Goal: Task Accomplishment & Management: Use online tool/utility

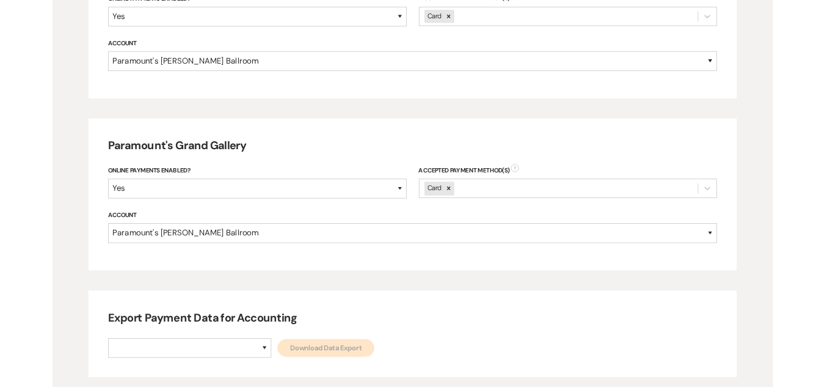
scroll to position [683, 0]
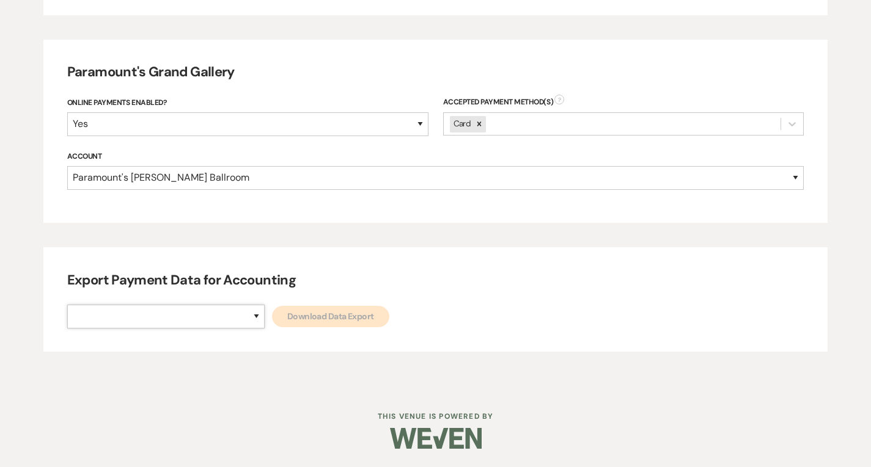
drag, startPoint x: 208, startPoint y: 315, endPoint x: 202, endPoint y: 327, distance: 13.7
click at [208, 315] on select "Paramount's [PERSON_NAME] Ballroom Paramount's [GEOGRAPHIC_DATA]" at bounding box center [165, 317] width 197 height 24
select select "634"
click at [67, 305] on select "Paramount's [PERSON_NAME] Ballroom Paramount's [GEOGRAPHIC_DATA]" at bounding box center [165, 317] width 197 height 24
click at [272, 324] on link "Download Data Export" at bounding box center [330, 316] width 117 height 21
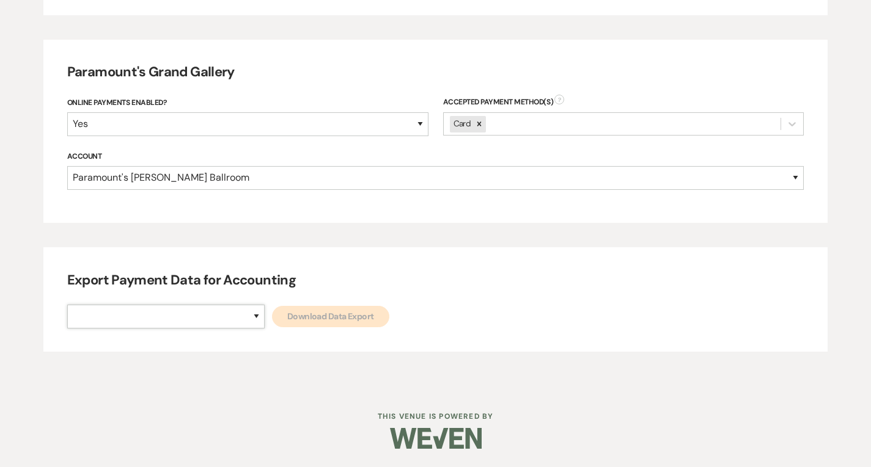
click at [210, 318] on select "Paramount's [PERSON_NAME] Ballroom Paramount's [GEOGRAPHIC_DATA]" at bounding box center [165, 317] width 197 height 24
click at [67, 305] on select "Paramount's [PERSON_NAME] Ballroom Paramount's [GEOGRAPHIC_DATA]" at bounding box center [165, 317] width 197 height 24
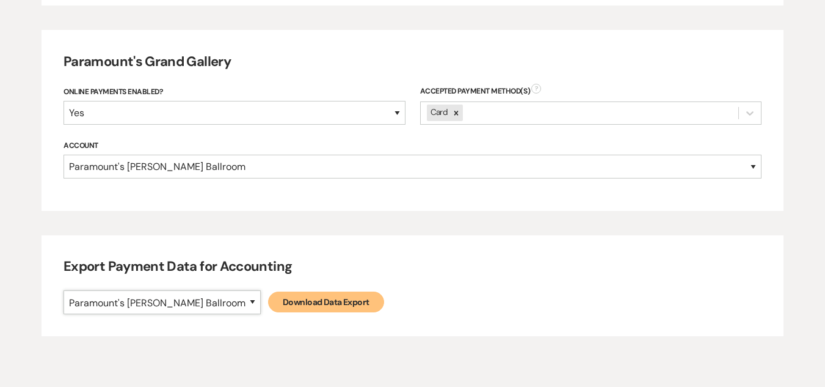
click at [163, 313] on select "Paramount's [PERSON_NAME] Ballroom Paramount's [GEOGRAPHIC_DATA]" at bounding box center [162, 302] width 197 height 24
select select "666"
click at [64, 290] on select "Paramount's [PERSON_NAME] Ballroom Paramount's [GEOGRAPHIC_DATA]" at bounding box center [162, 302] width 197 height 24
click at [268, 307] on link "Download Data Export" at bounding box center [326, 301] width 116 height 21
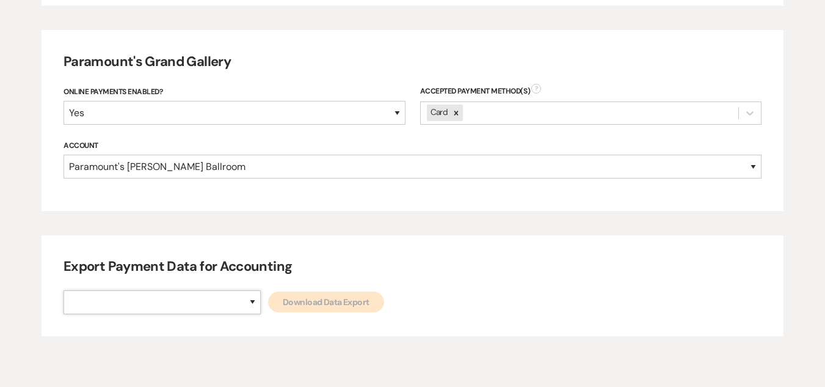
drag, startPoint x: 142, startPoint y: 301, endPoint x: 145, endPoint y: 311, distance: 10.8
click at [143, 300] on select "Paramount's [PERSON_NAME] Ballroom Paramount's [GEOGRAPHIC_DATA]" at bounding box center [162, 302] width 197 height 24
select select "634"
click at [64, 290] on select "Paramount's [PERSON_NAME] Ballroom Paramount's [GEOGRAPHIC_DATA]" at bounding box center [162, 302] width 197 height 24
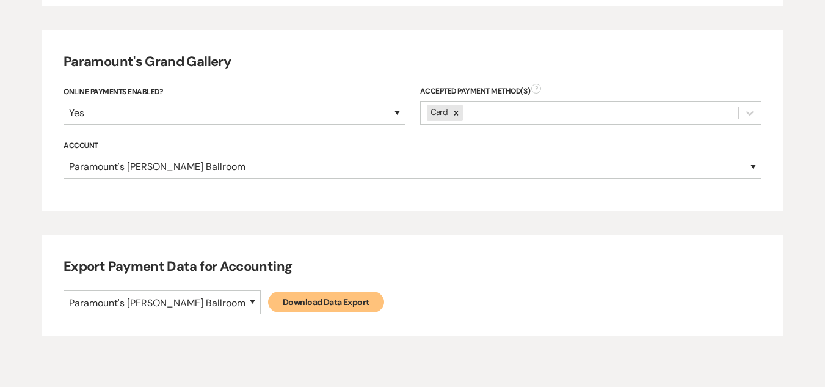
click at [268, 305] on link "Download Data Export" at bounding box center [326, 301] width 116 height 21
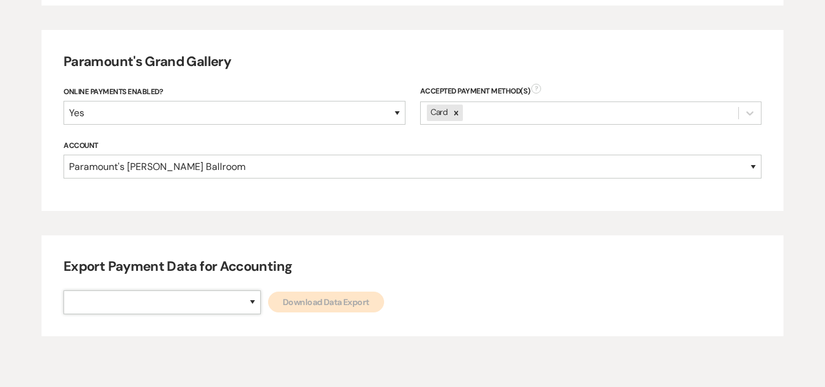
click at [209, 311] on select "Paramount's [PERSON_NAME] Ballroom Paramount's [GEOGRAPHIC_DATA]" at bounding box center [162, 302] width 197 height 24
drag, startPoint x: 205, startPoint y: 309, endPoint x: 193, endPoint y: 334, distance: 28.2
click at [204, 309] on select "Paramount's [PERSON_NAME] Ballroom Paramount's [GEOGRAPHIC_DATA]" at bounding box center [162, 302] width 197 height 24
click at [189, 307] on select "Paramount's [PERSON_NAME] Ballroom Paramount's [GEOGRAPHIC_DATA]" at bounding box center [162, 302] width 197 height 24
select select "666"
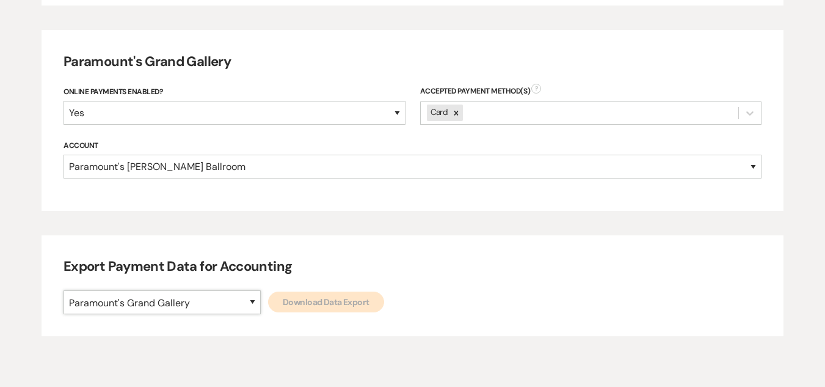
click at [64, 290] on select "Paramount's [PERSON_NAME] Ballroom Paramount's [GEOGRAPHIC_DATA]" at bounding box center [162, 302] width 197 height 24
click at [268, 300] on link "Download Data Export" at bounding box center [326, 301] width 116 height 21
click at [204, 313] on select "Paramount's [PERSON_NAME] Ballroom Paramount's [GEOGRAPHIC_DATA]" at bounding box center [162, 302] width 197 height 24
select select "634"
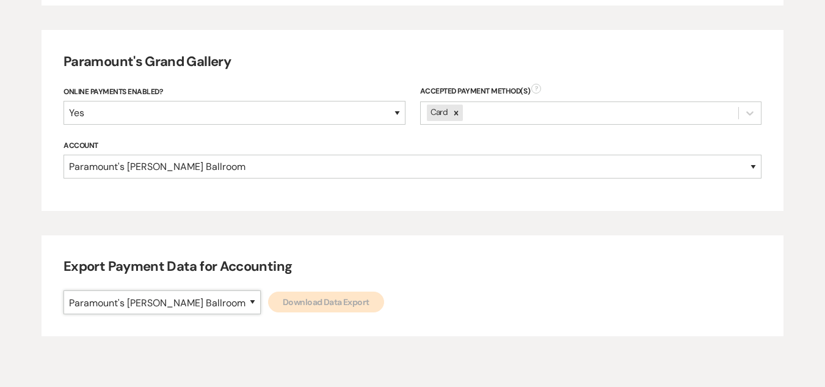
click at [64, 290] on select "Paramount's [PERSON_NAME] Ballroom Paramount's [GEOGRAPHIC_DATA]" at bounding box center [162, 302] width 197 height 24
click at [269, 309] on link "Download Data Export" at bounding box center [326, 301] width 116 height 21
click at [203, 310] on select "Paramount's [PERSON_NAME] Ballroom Paramount's [GEOGRAPHIC_DATA]" at bounding box center [162, 302] width 197 height 24
select select "666"
click at [64, 290] on select "Paramount's [PERSON_NAME] Ballroom Paramount's [GEOGRAPHIC_DATA]" at bounding box center [162, 302] width 197 height 24
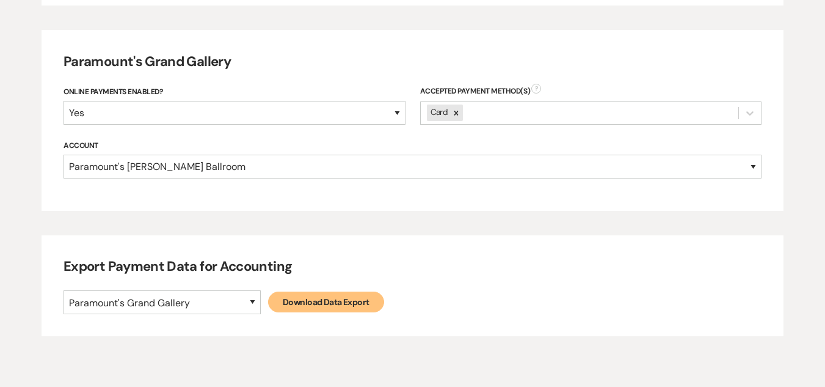
click at [268, 304] on link "Download Data Export" at bounding box center [326, 301] width 116 height 21
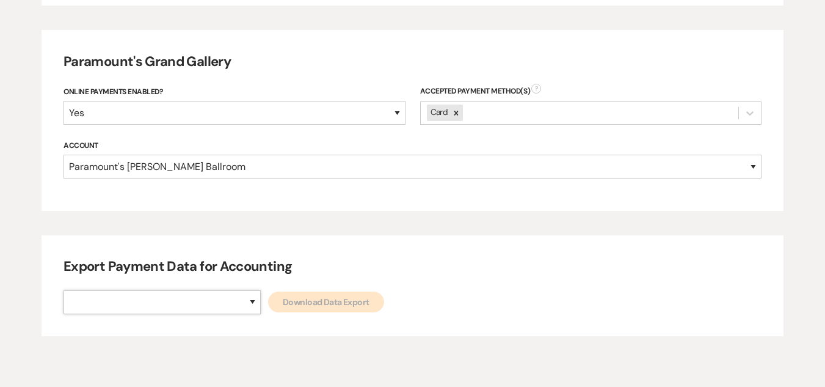
click at [208, 304] on select "Paramount's [PERSON_NAME] Ballroom Paramount's [GEOGRAPHIC_DATA]" at bounding box center [162, 302] width 197 height 24
select select "634"
click at [64, 290] on select "Paramount's [PERSON_NAME] Ballroom Paramount's [GEOGRAPHIC_DATA]" at bounding box center [162, 302] width 197 height 24
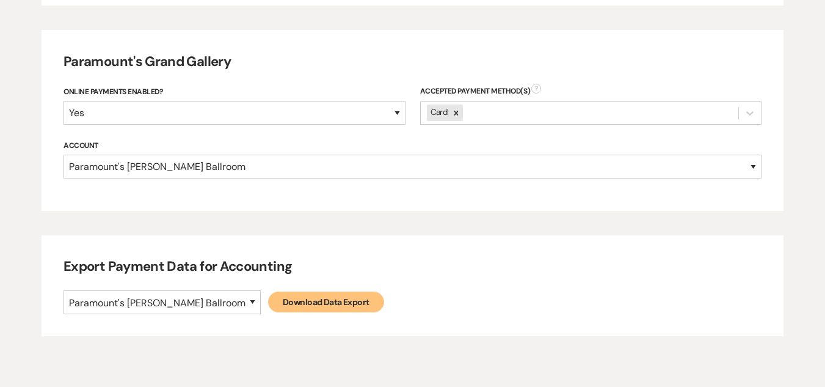
click at [268, 302] on link "Download Data Export" at bounding box center [326, 301] width 116 height 21
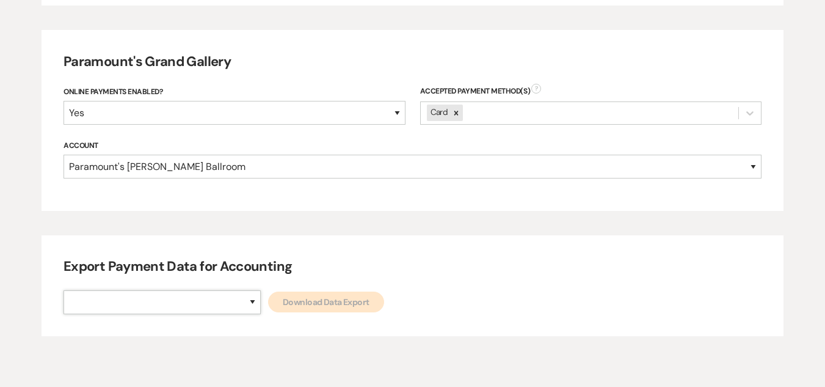
click at [204, 307] on select "Paramount's [PERSON_NAME] Ballroom Paramount's [GEOGRAPHIC_DATA]" at bounding box center [162, 302] width 197 height 24
select select "666"
click at [64, 290] on select "Paramount's [PERSON_NAME] Ballroom Paramount's [GEOGRAPHIC_DATA]" at bounding box center [162, 302] width 197 height 24
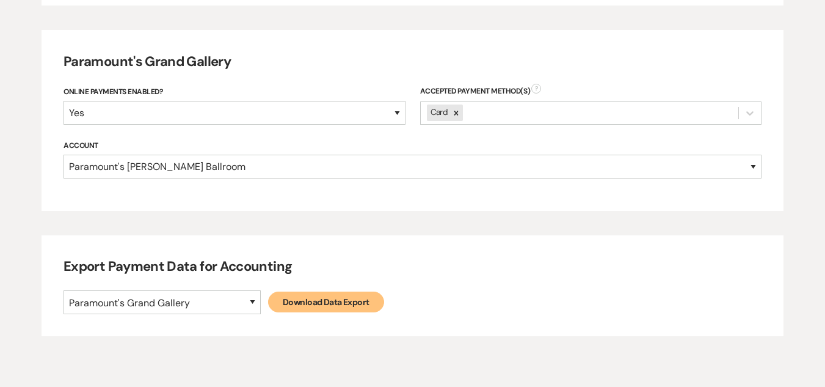
click at [245, 314] on div "Export Payment Data for Accounting Paramount's [PERSON_NAME] Ballroom Paramount…" at bounding box center [413, 285] width 743 height 101
click at [268, 311] on link "Download Data Export" at bounding box center [326, 301] width 116 height 21
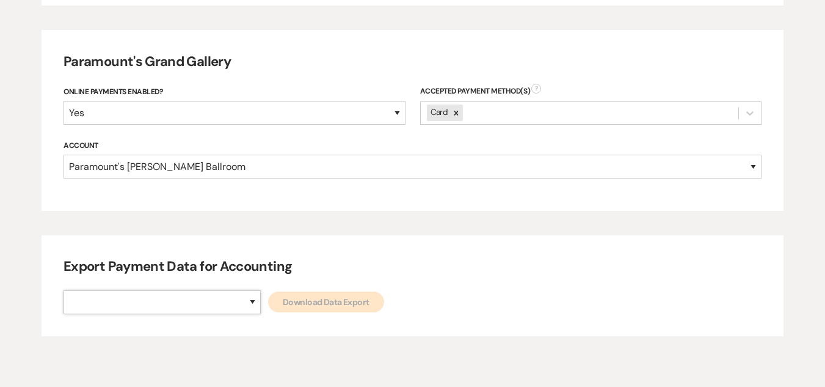
drag, startPoint x: 202, startPoint y: 301, endPoint x: 189, endPoint y: 313, distance: 17.7
click at [202, 301] on select "Paramount's [PERSON_NAME] Ballroom Paramount's [GEOGRAPHIC_DATA]" at bounding box center [162, 302] width 197 height 24
select select "634"
click at [64, 290] on select "Paramount's [PERSON_NAME] Ballroom Paramount's [GEOGRAPHIC_DATA]" at bounding box center [162, 302] width 197 height 24
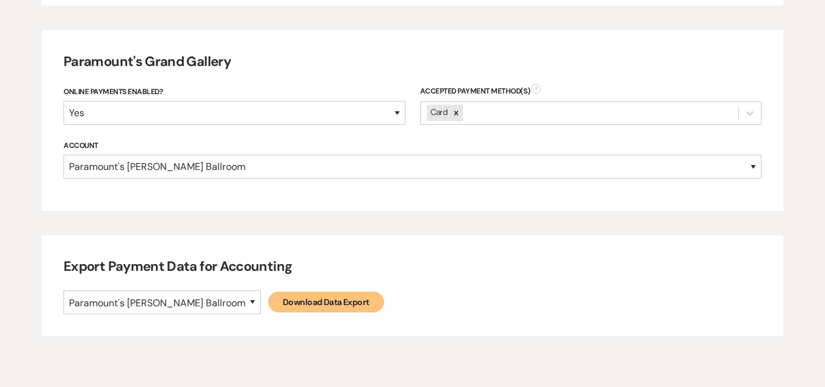
click at [268, 312] on link "Download Data Export" at bounding box center [326, 301] width 116 height 21
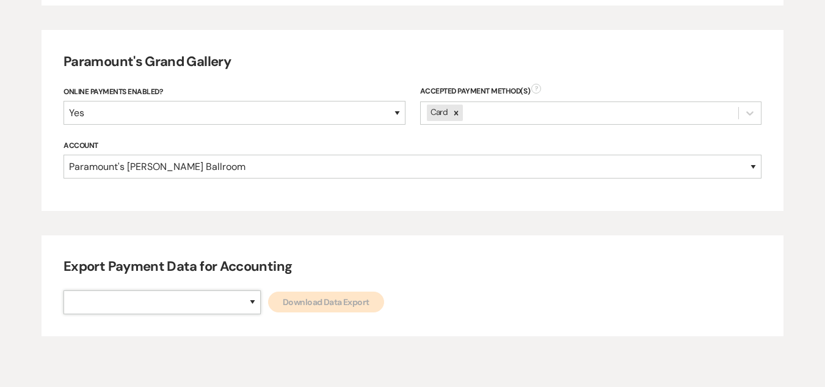
drag, startPoint x: 205, startPoint y: 307, endPoint x: 202, endPoint y: 313, distance: 6.6
click at [205, 307] on select "Paramount's [PERSON_NAME] Ballroom Paramount's [GEOGRAPHIC_DATA]" at bounding box center [162, 302] width 197 height 24
select select "666"
click at [64, 290] on select "Paramount's [PERSON_NAME] Ballroom Paramount's [GEOGRAPHIC_DATA]" at bounding box center [162, 302] width 197 height 24
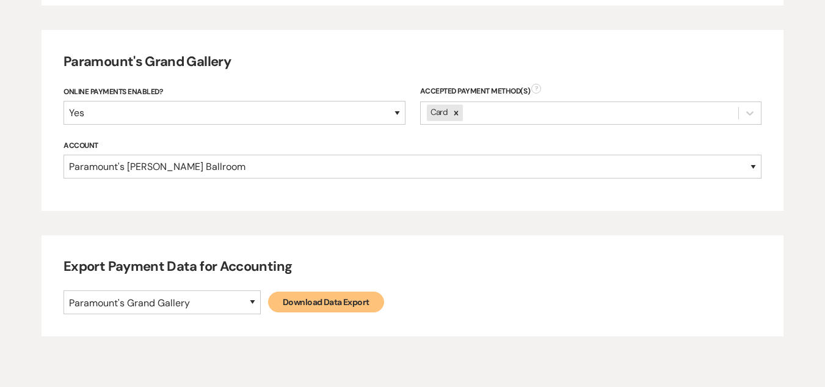
click at [268, 302] on link "Download Data Export" at bounding box center [326, 301] width 116 height 21
select select
